Goal: Transaction & Acquisition: Purchase product/service

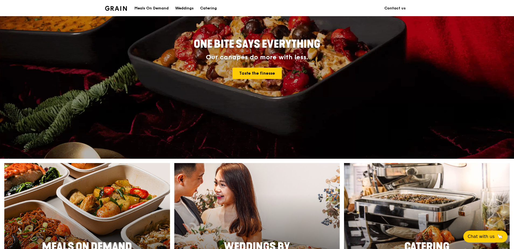
scroll to position [162, 0]
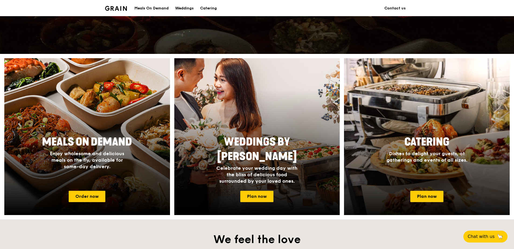
click at [415, 167] on div "Catering Dishes to delight your guests, at gatherings and events of all sizes." at bounding box center [427, 159] width 166 height 54
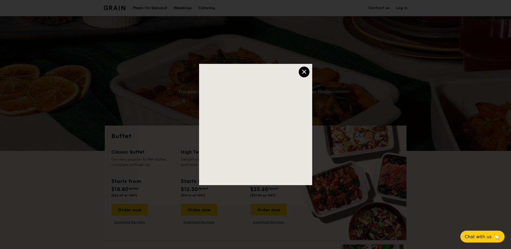
click at [303, 70] on div "×" at bounding box center [304, 72] width 11 height 11
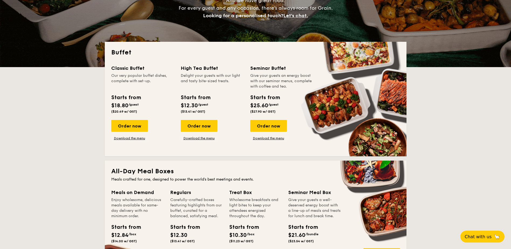
scroll to position [81, 0]
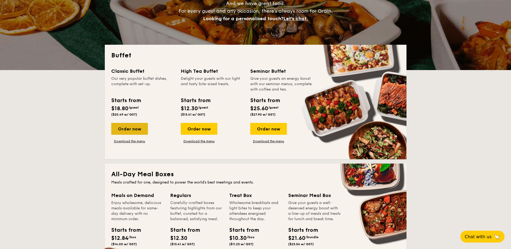
click at [142, 131] on div "Order now" at bounding box center [129, 129] width 37 height 12
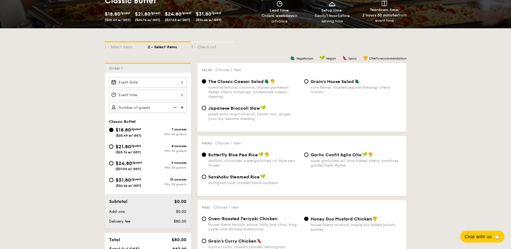
scroll to position [81, 0]
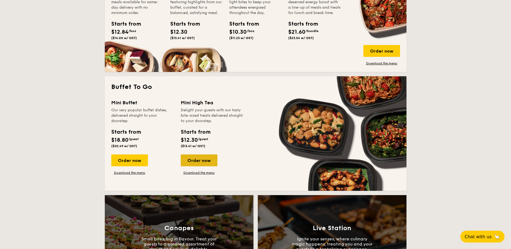
scroll to position [296, 0]
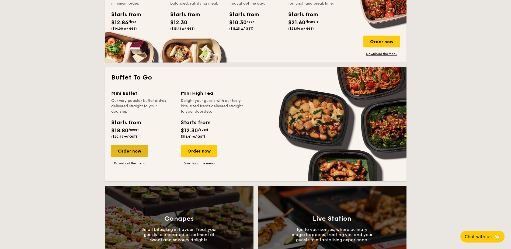
click at [139, 154] on div "Order now" at bounding box center [129, 151] width 37 height 12
